Goal: Find specific page/section: Find specific page/section

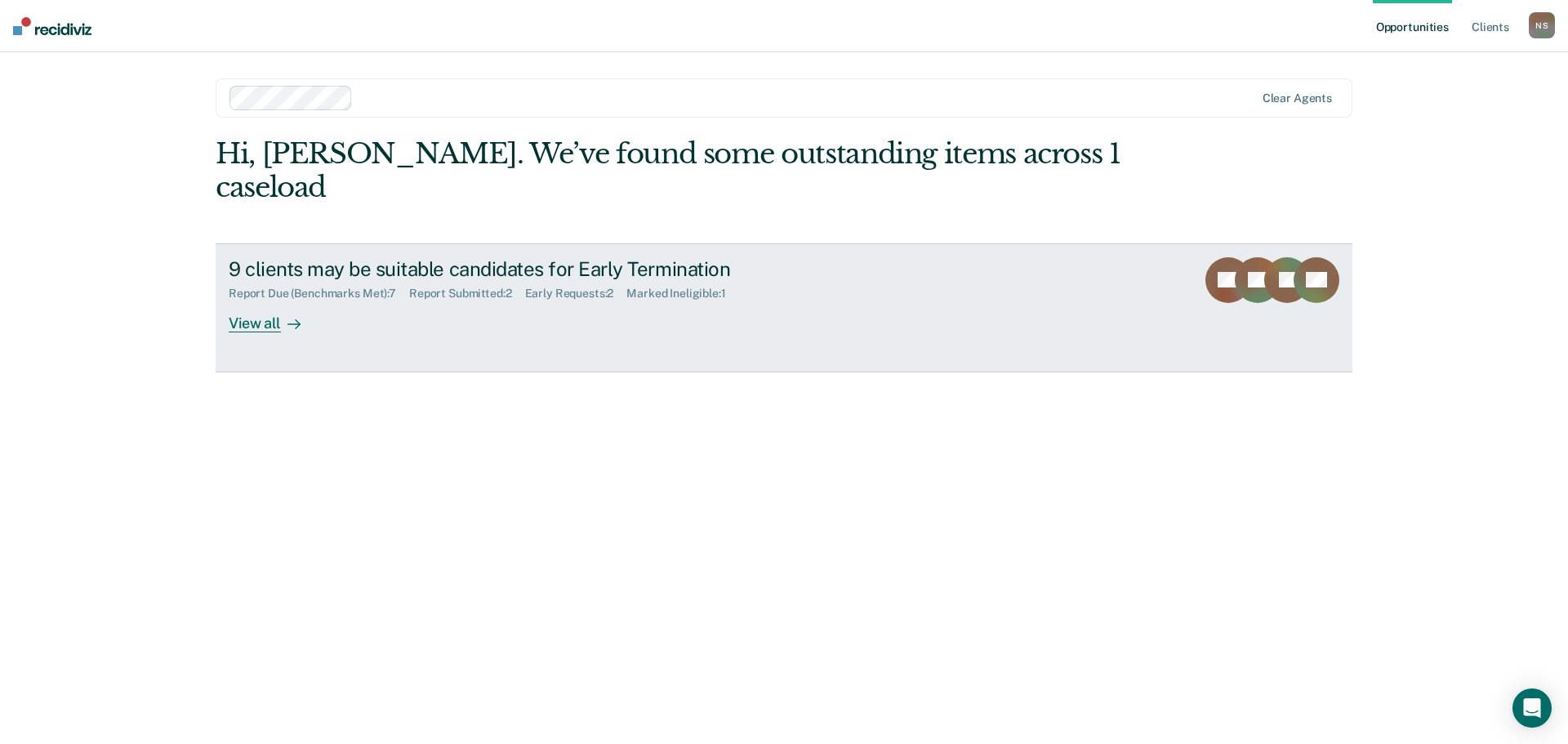
click at [251, 301] on div "View all" at bounding box center [273, 317] width 91 height 32
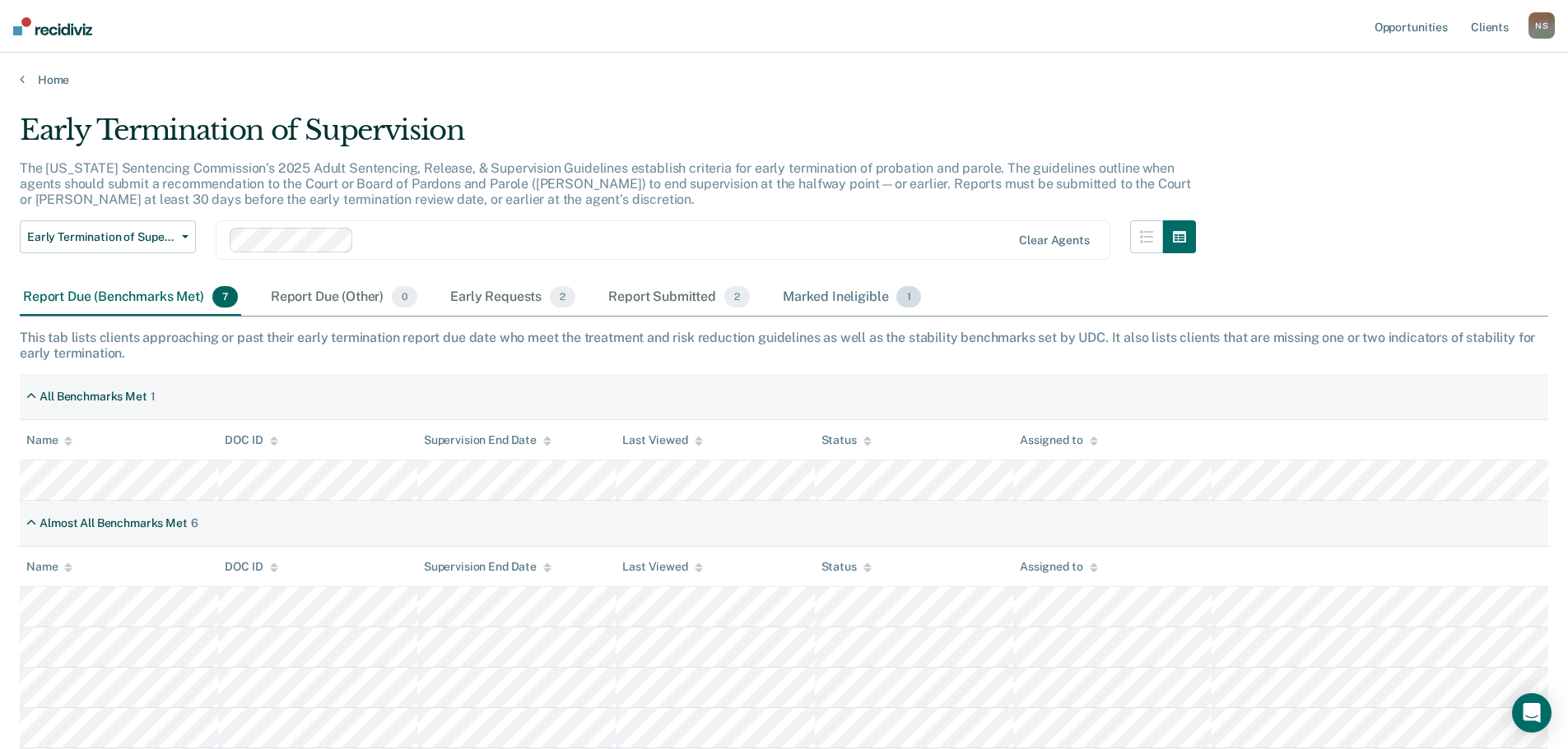
click at [851, 296] on div "Marked Ineligible 1" at bounding box center [851, 298] width 145 height 36
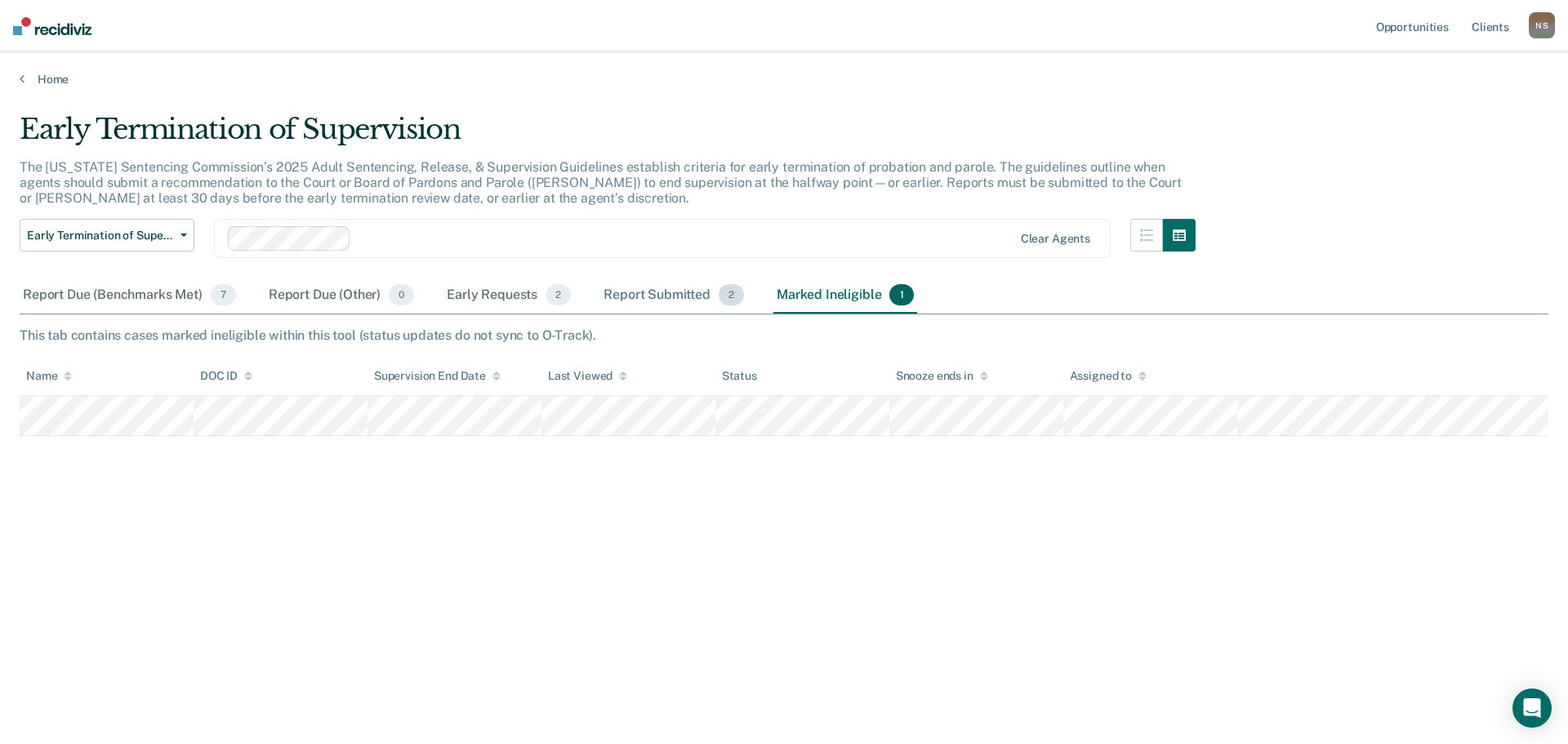
click at [657, 290] on div "Report Submitted 2" at bounding box center [674, 296] width 147 height 36
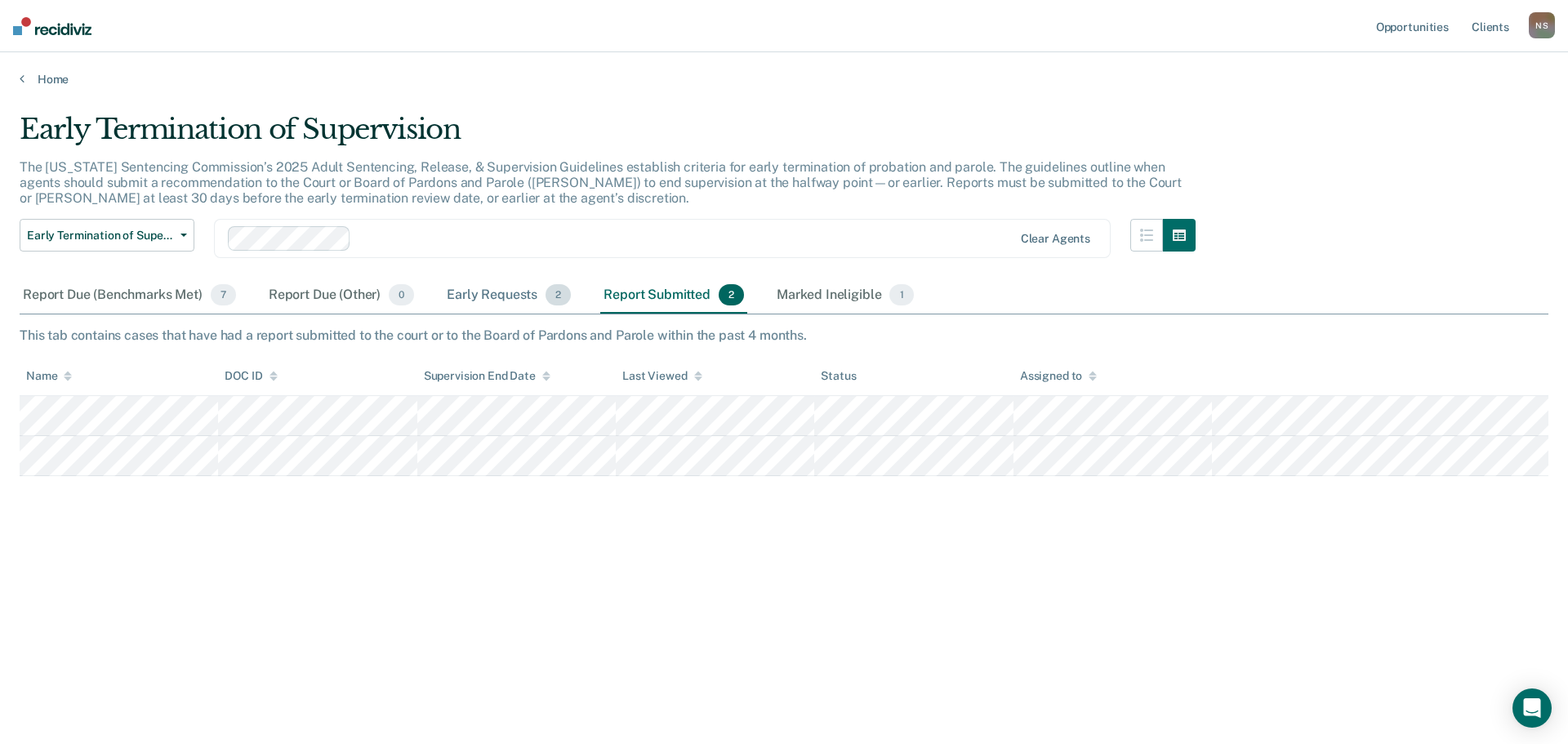
click at [465, 298] on div "Early Requests 2" at bounding box center [509, 296] width 131 height 36
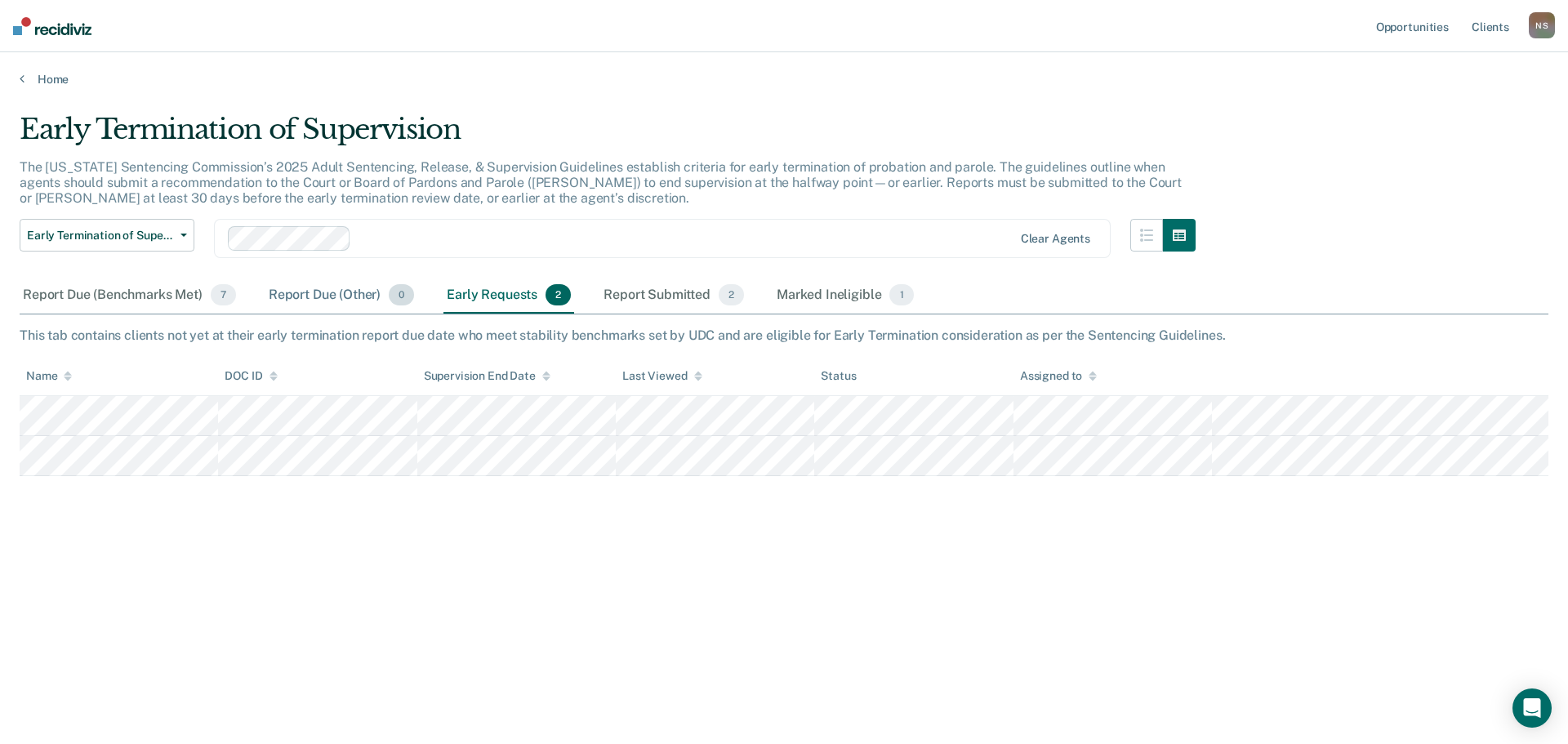
click at [329, 296] on div "Report Due (Other) 0" at bounding box center [340, 296] width 152 height 36
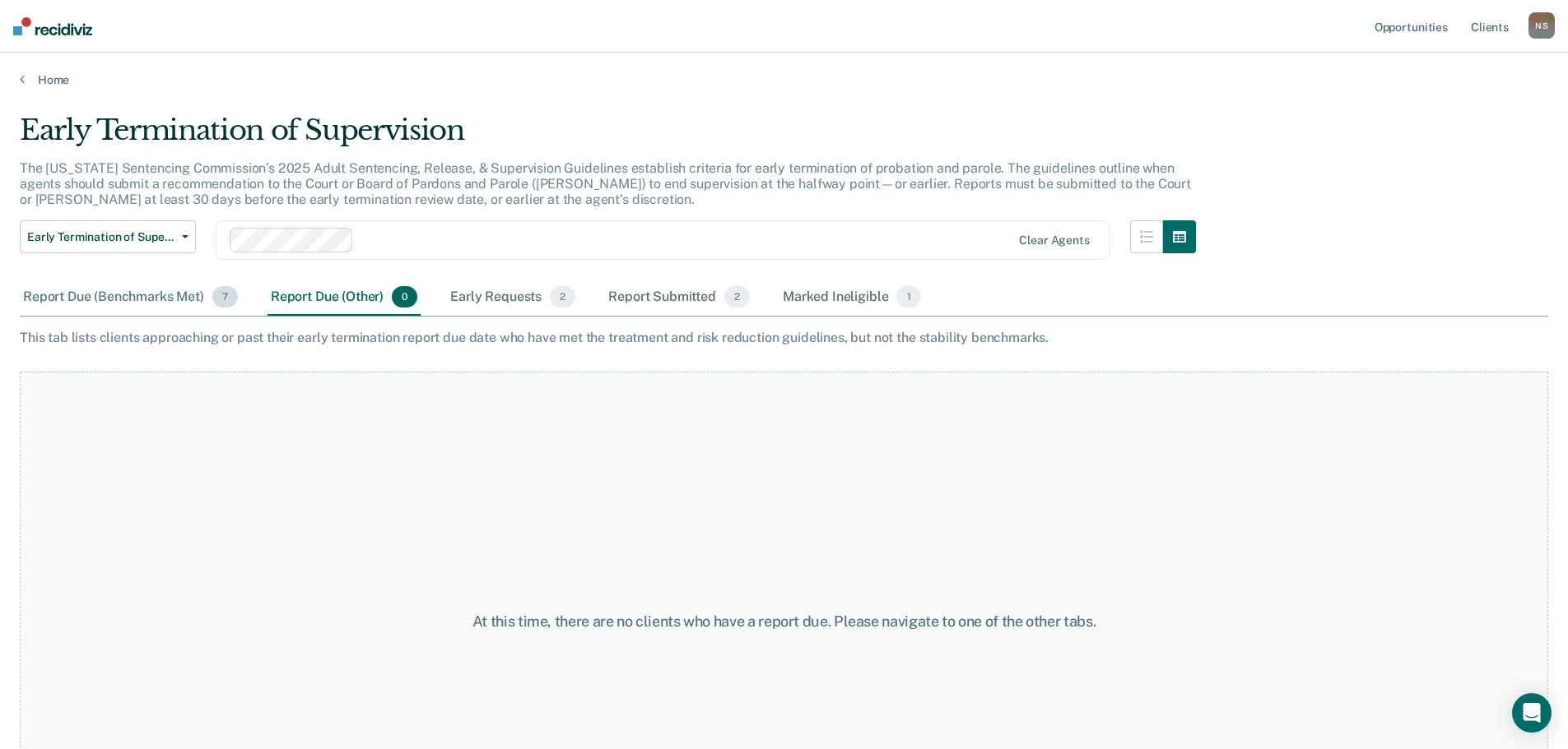
click at [166, 296] on div "Report Due (Benchmarks Met) 7" at bounding box center [130, 298] width 222 height 36
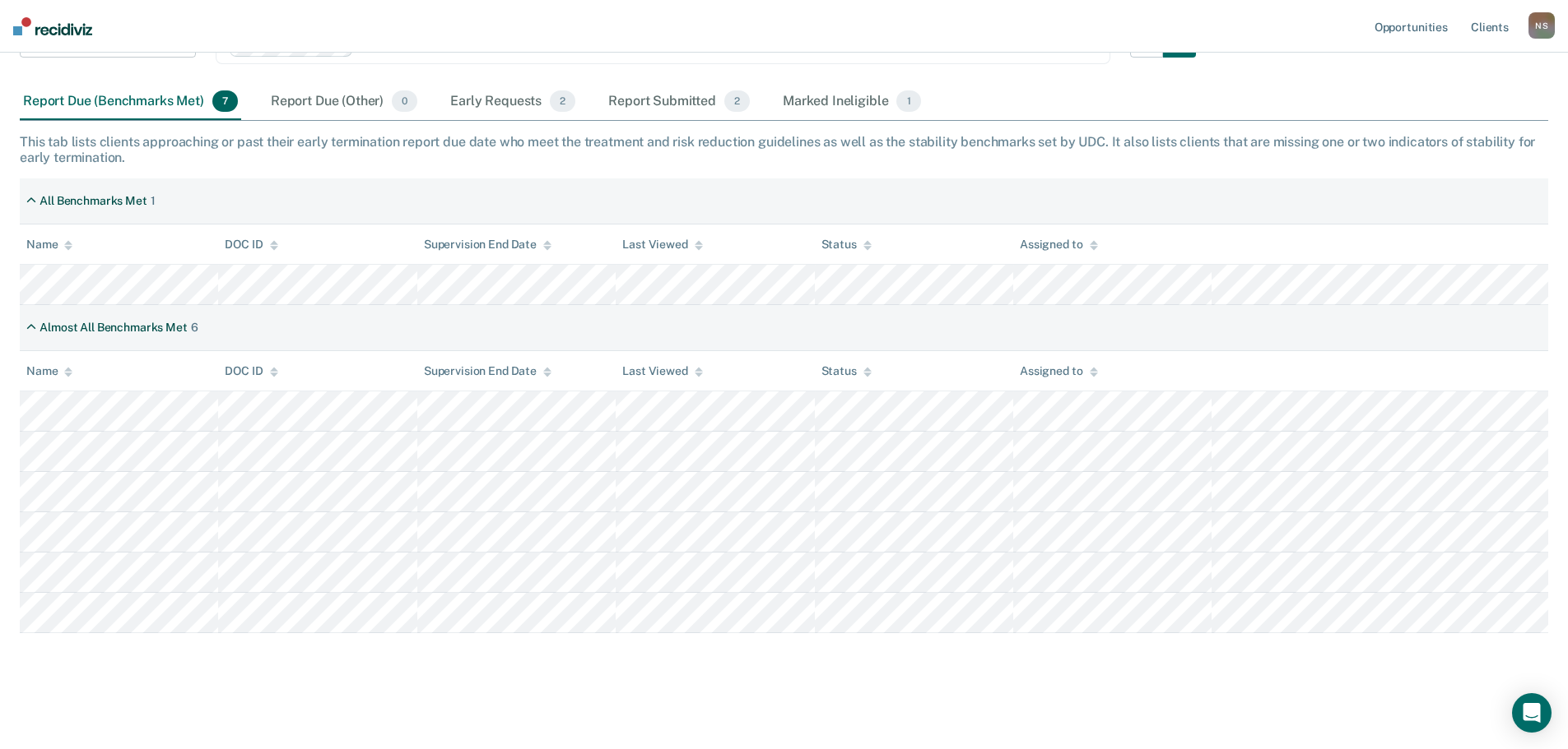
scroll to position [198, 0]
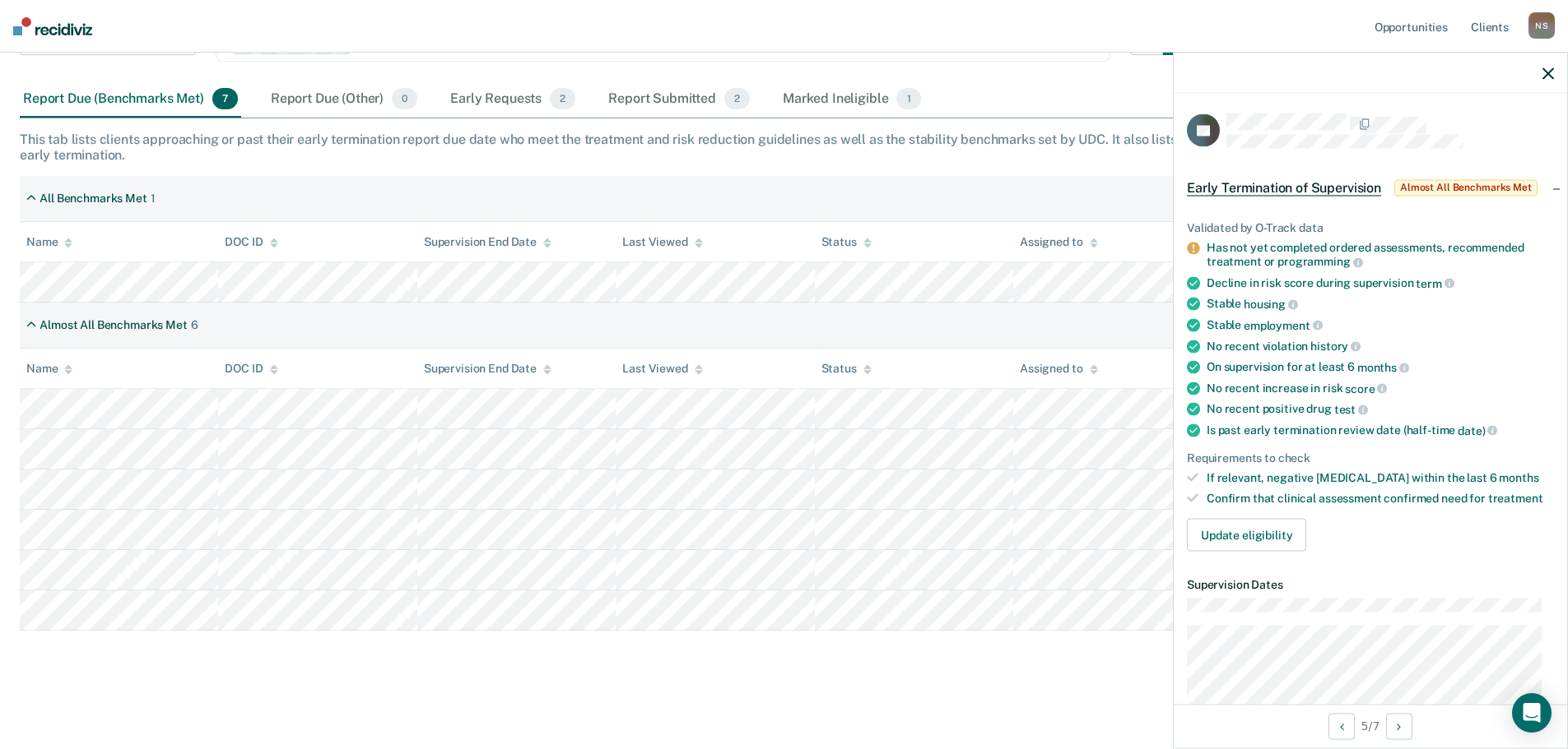
click at [1547, 80] on div at bounding box center [1370, 73] width 393 height 41
